Goal: Information Seeking & Learning: Find specific fact

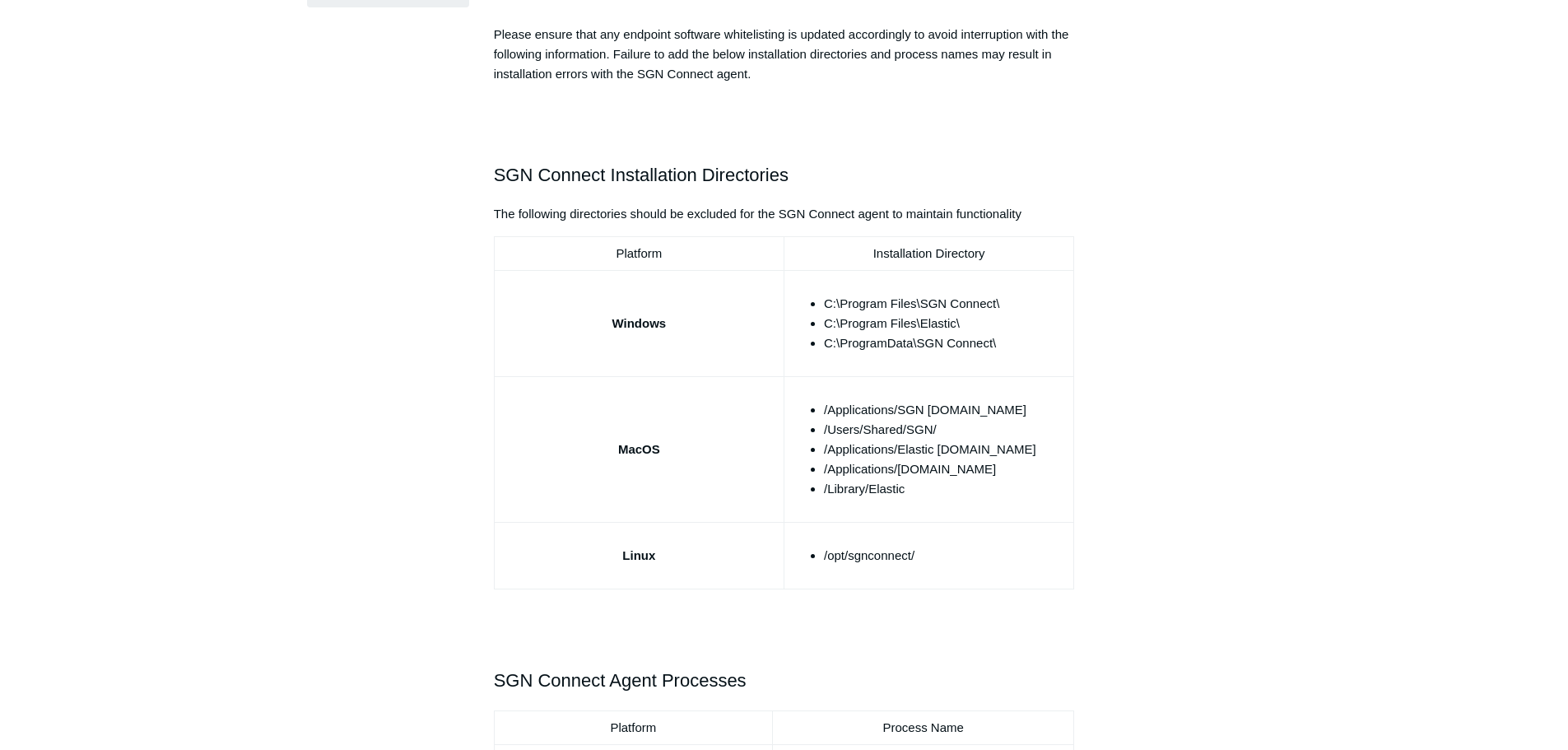
scroll to position [412, 0]
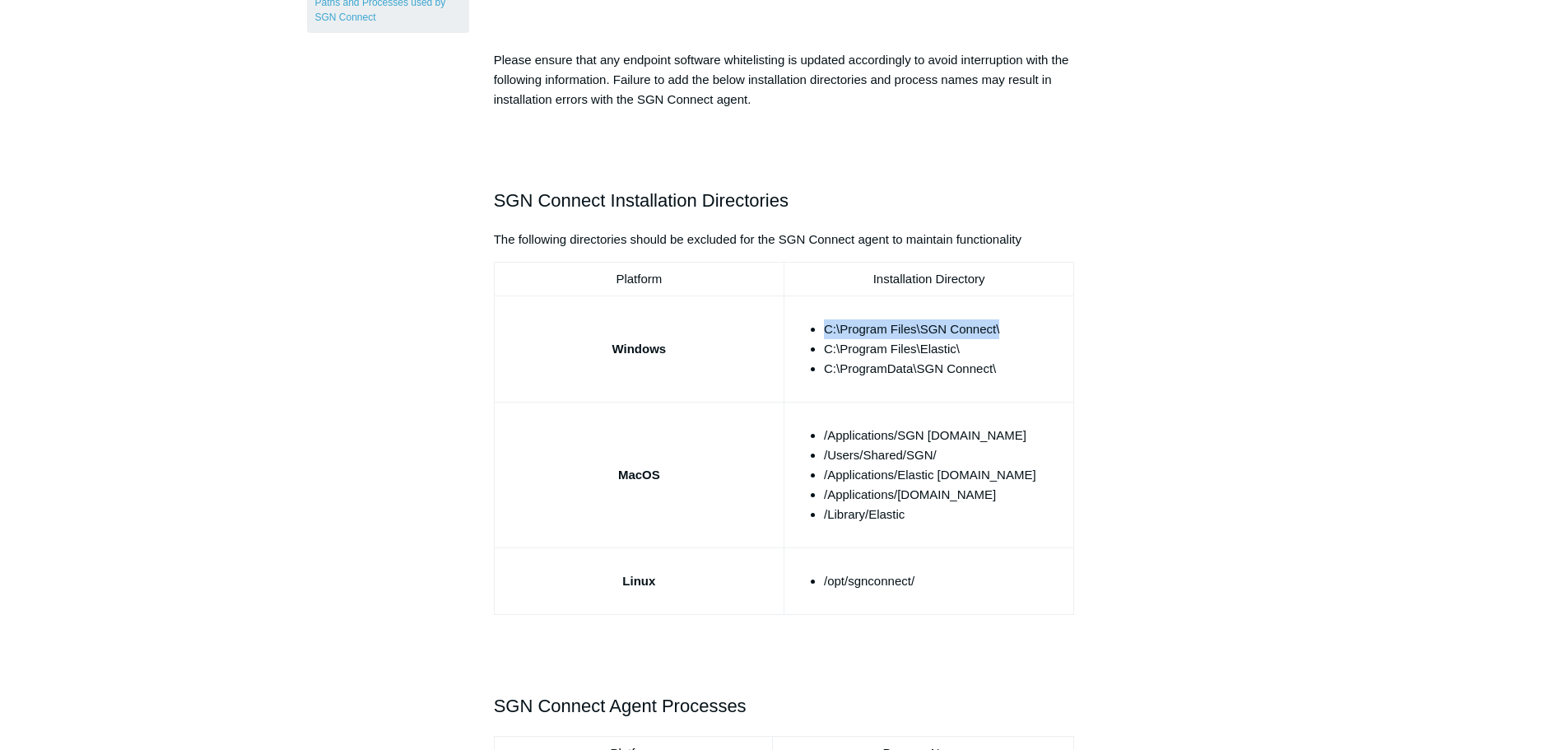
drag, startPoint x: 1000, startPoint y: 325, endPoint x: 821, endPoint y: 335, distance: 179.3
click at [821, 335] on ul "C:\Program Files\SGN Connect\ C:\Program Files\Elastic\ C:\ProgramData\SGN Conn…" at bounding box center [937, 349] width 260 height 59
copy li "C:\Program Files\SGN Connect\"
drag, startPoint x: 964, startPoint y: 354, endPoint x: 825, endPoint y: 346, distance: 139.2
click at [825, 346] on li "C:\Program Files\Elastic\" at bounding box center [946, 349] width 243 height 20
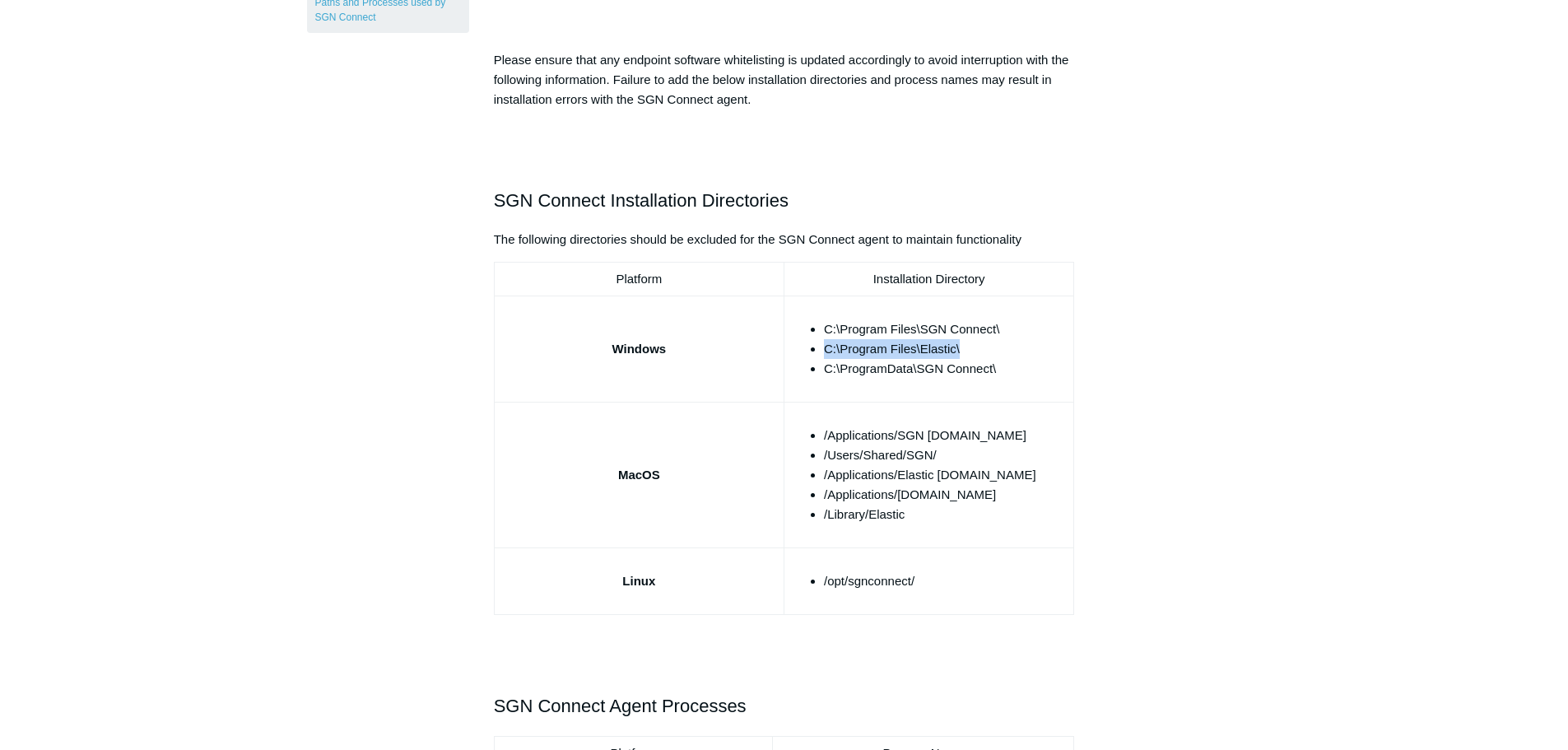
copy li "C:\Program Files\Elastic\"
drag, startPoint x: 996, startPoint y: 369, endPoint x: 818, endPoint y: 376, distance: 178.1
click at [818, 376] on ul "C:\Program Files\SGN Connect\ C:\Program Files\Elastic\ C:\ProgramData\SGN Conn…" at bounding box center [937, 349] width 260 height 59
copy li "C:\ProgramData\SGN Connect\"
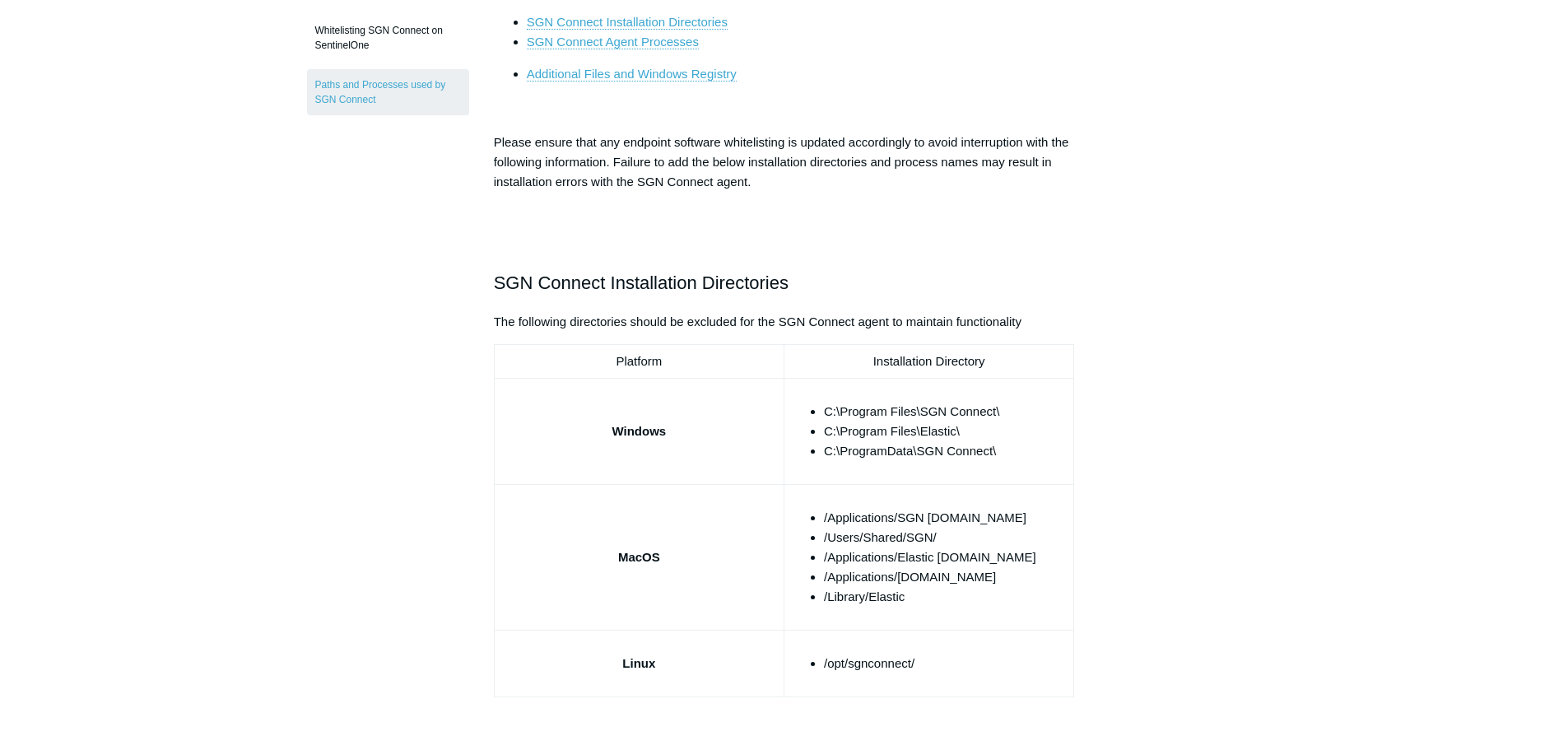
scroll to position [164, 0]
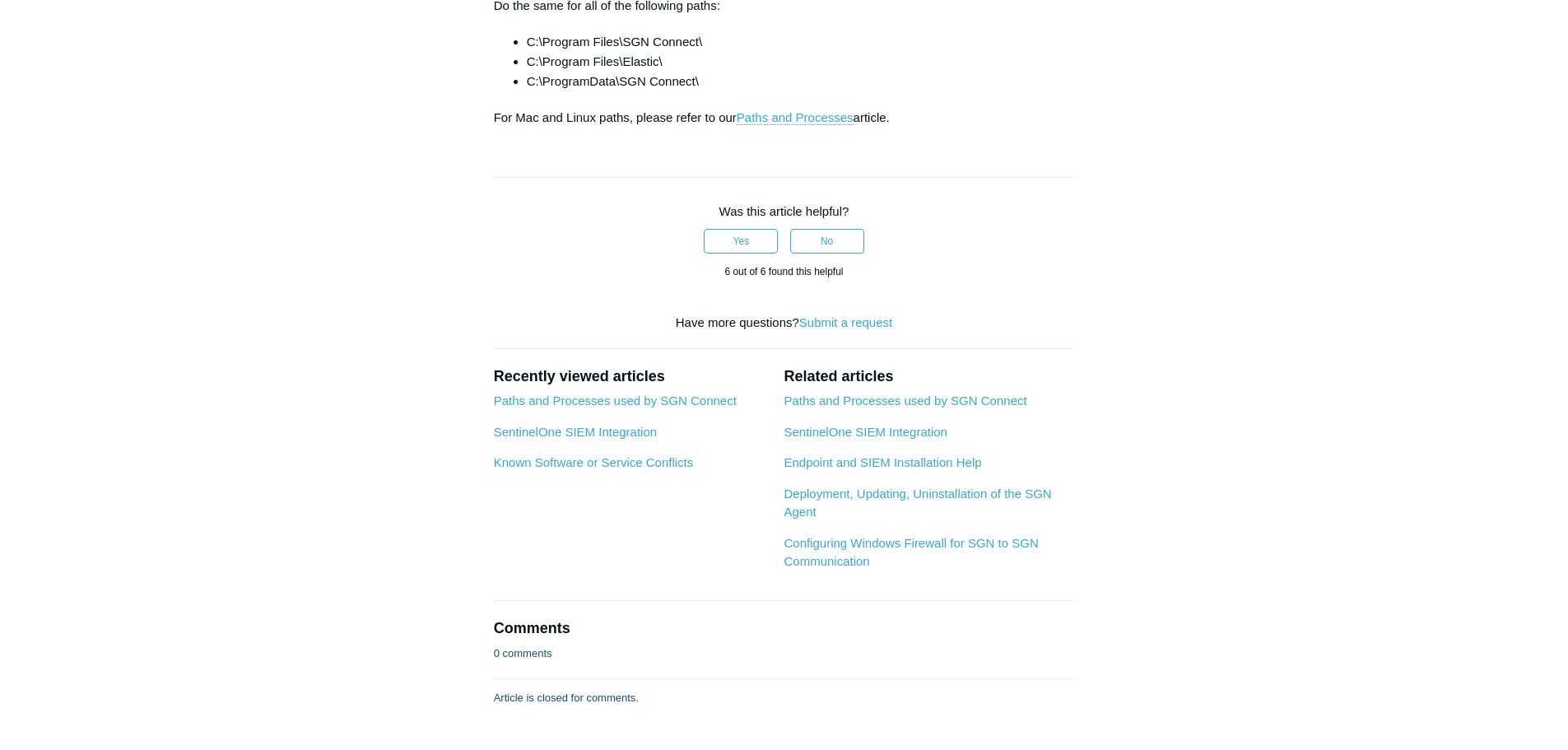
scroll to position [576, 0]
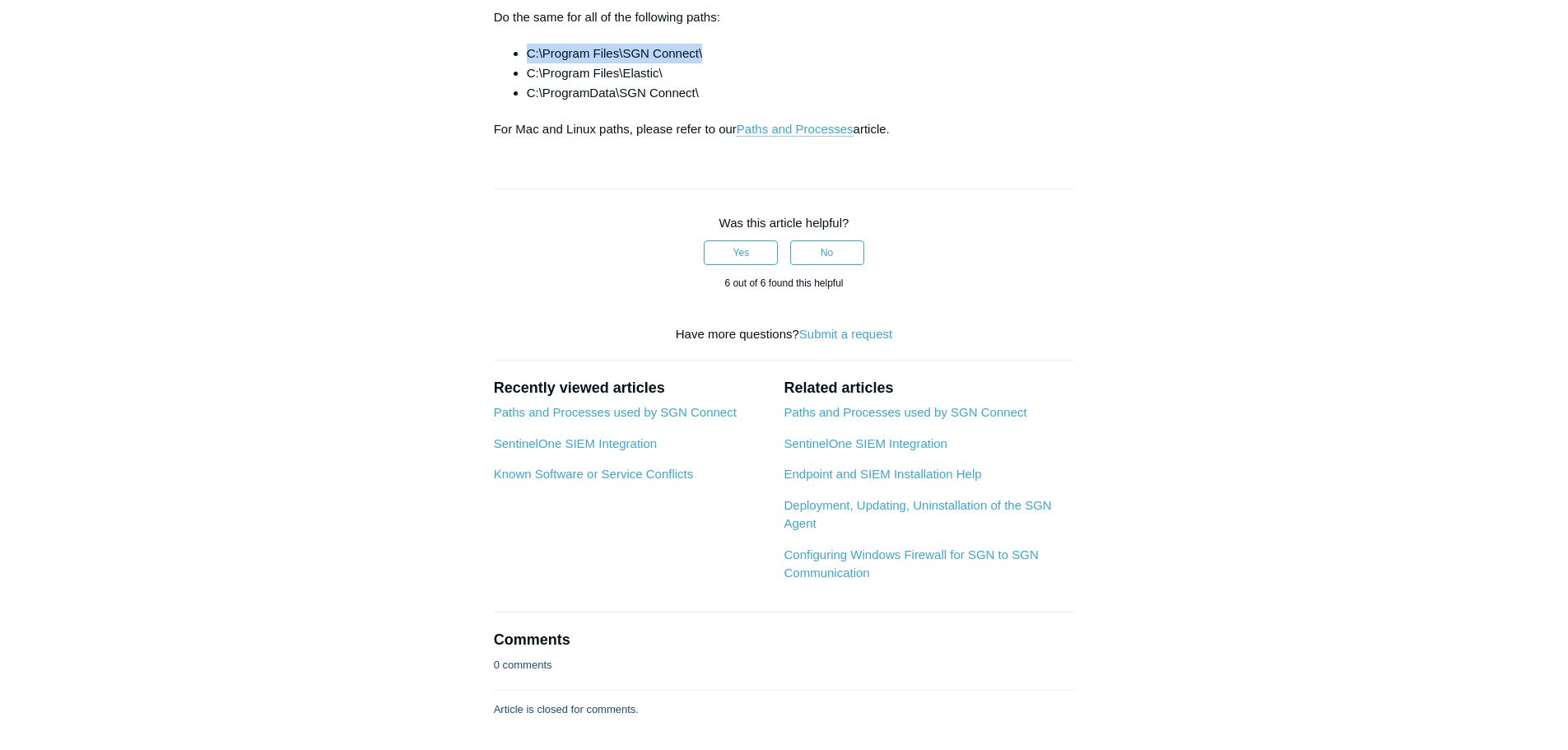
drag, startPoint x: 703, startPoint y: 578, endPoint x: 527, endPoint y: 575, distance: 176.0
click at [527, 64] on li "C:\Program Files\SGN Connect\" at bounding box center [801, 53] width 548 height 20
copy li "C:\Program Files\SGN Connect\"
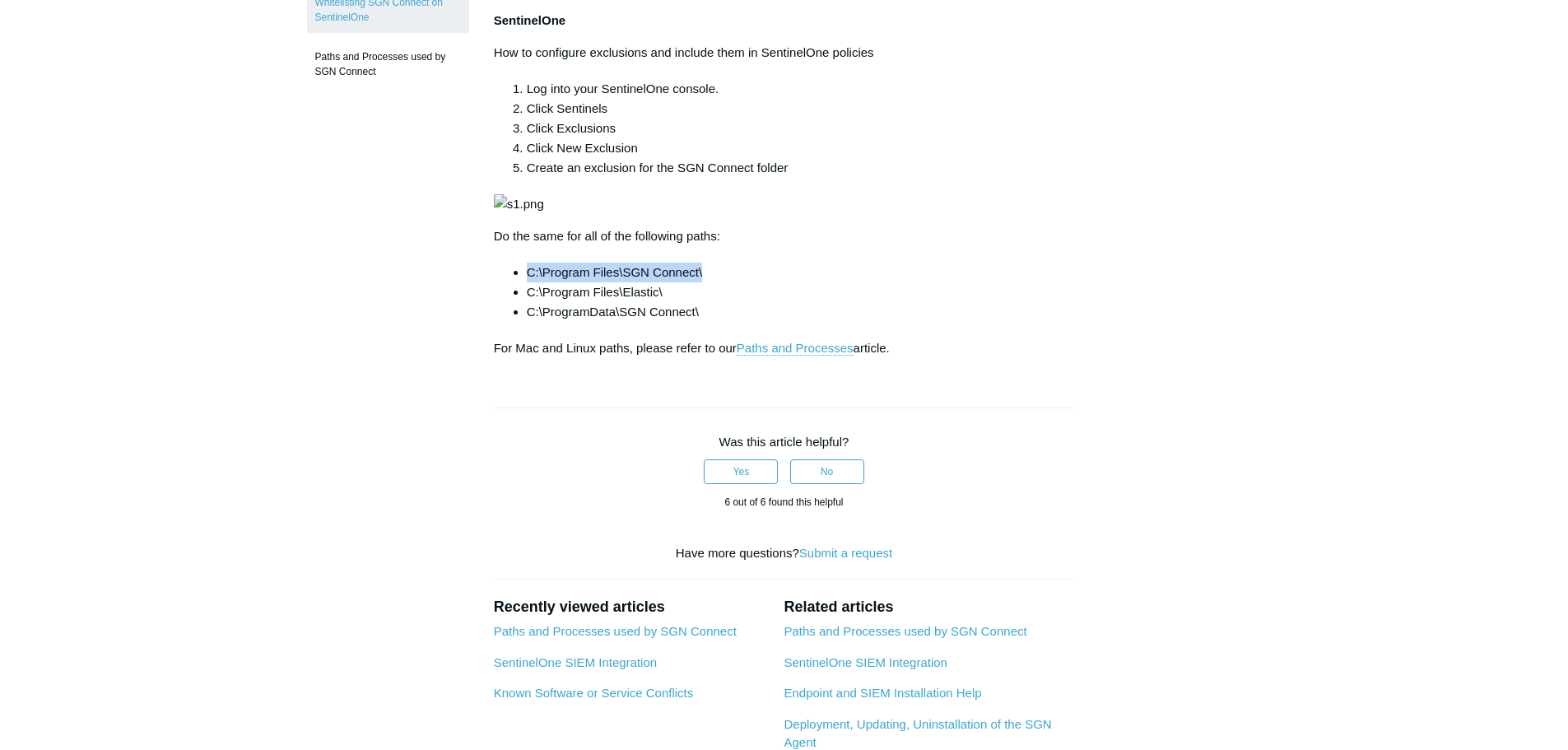
scroll to position [0, 0]
